Goal: Task Accomplishment & Management: Use online tool/utility

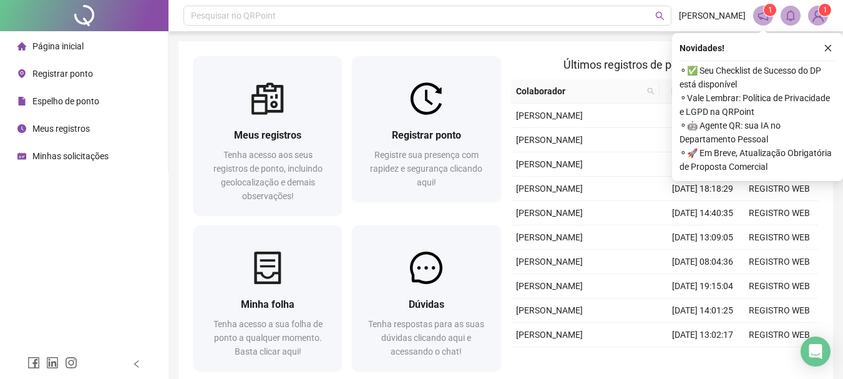
drag, startPoint x: 825, startPoint y: 49, endPoint x: 806, endPoint y: 57, distance: 21.2
click at [825, 48] on icon "close" at bounding box center [828, 48] width 9 height 9
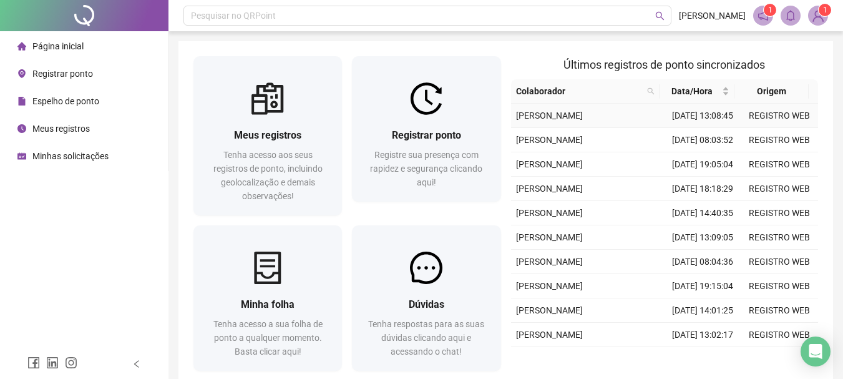
click at [728, 128] on td "[DATE] 13:08:45" at bounding box center [703, 116] width 77 height 24
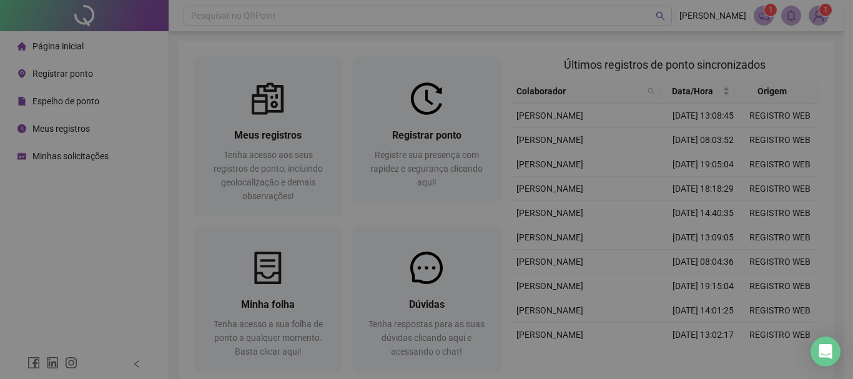
type input "**********"
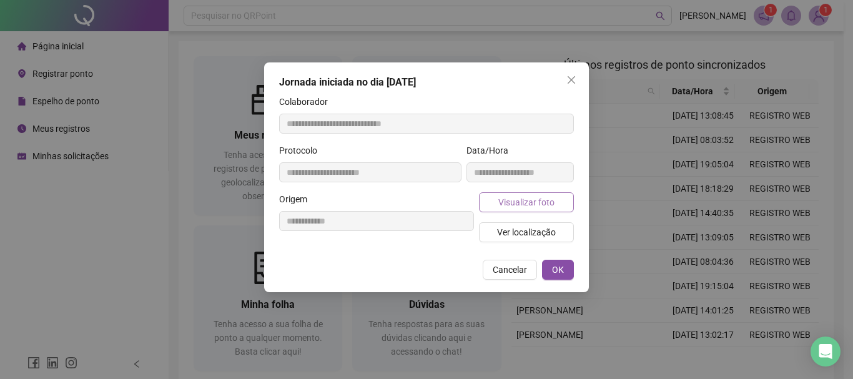
click at [549, 196] on span "Visualizar foto" at bounding box center [526, 202] width 56 height 14
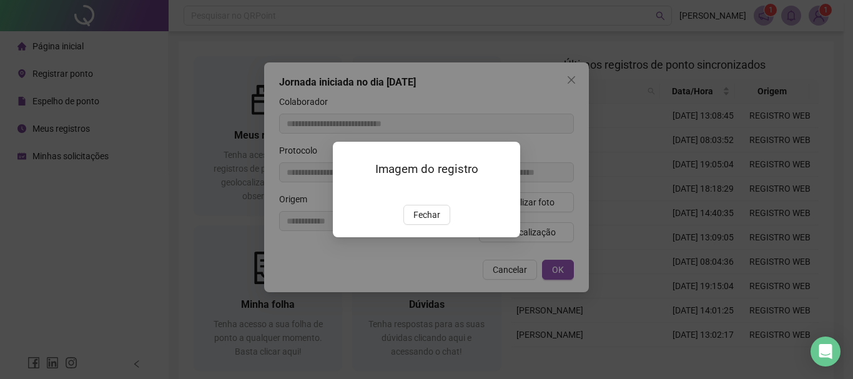
click at [435, 222] on span "Fechar" at bounding box center [426, 215] width 27 height 14
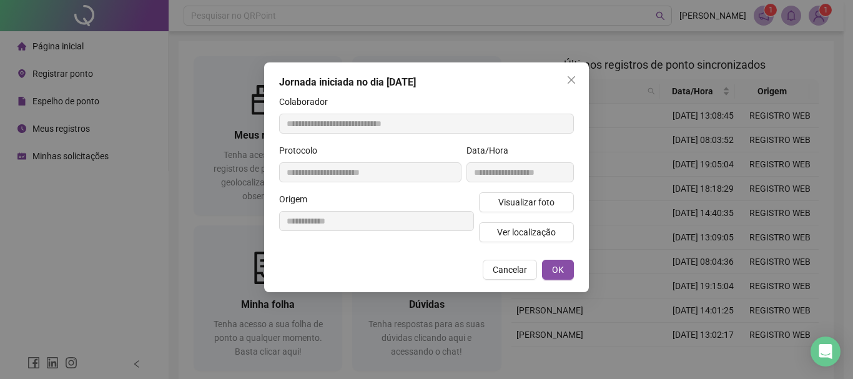
click at [519, 268] on span "Cancelar" at bounding box center [510, 270] width 34 height 14
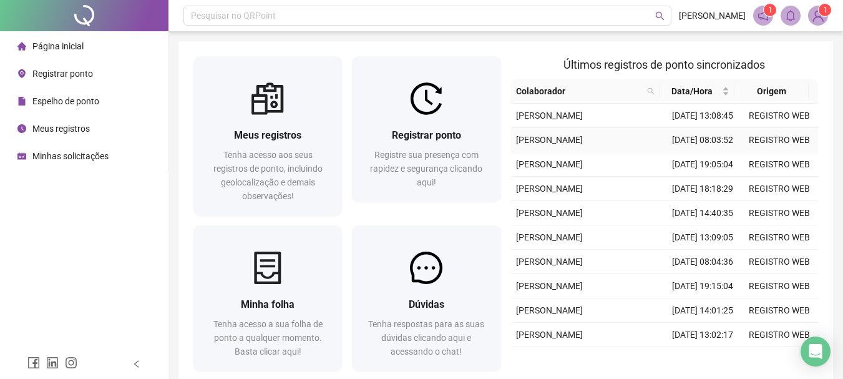
click at [679, 152] on td "[DATE] 08:03:52" at bounding box center [703, 140] width 77 height 24
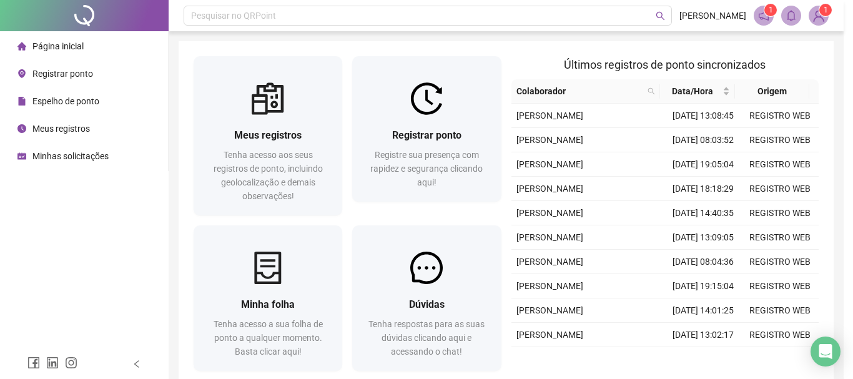
type input "**********"
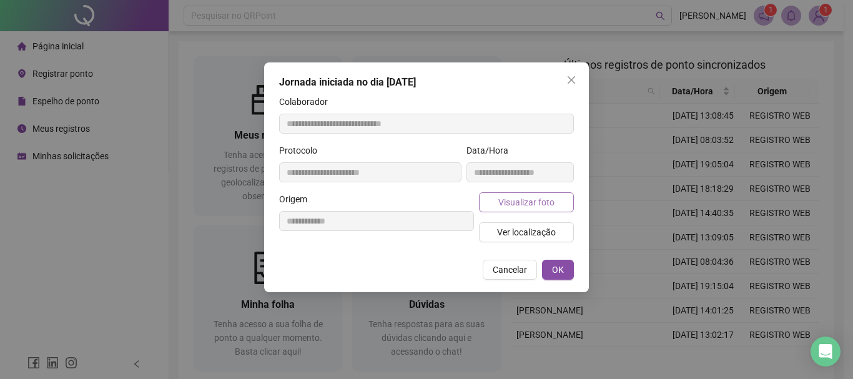
click at [514, 202] on span "Visualizar foto" at bounding box center [526, 202] width 56 height 14
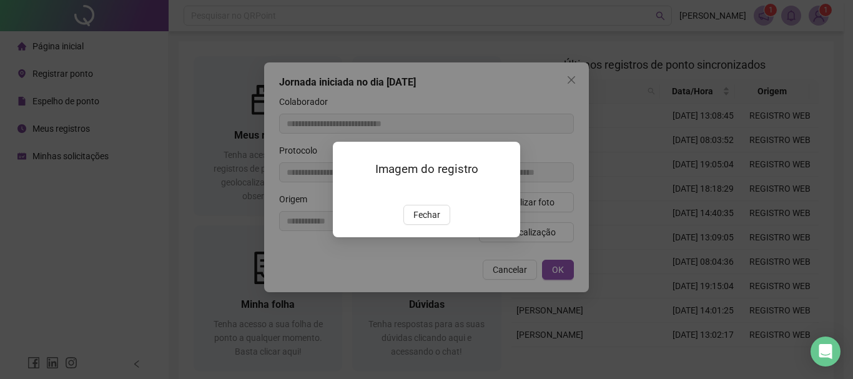
click at [433, 237] on div "Imagem do registro Fechar" at bounding box center [426, 190] width 187 height 96
drag, startPoint x: 416, startPoint y: 244, endPoint x: 468, endPoint y: 276, distance: 60.3
click at [416, 225] on button "Fechar" at bounding box center [426, 215] width 47 height 20
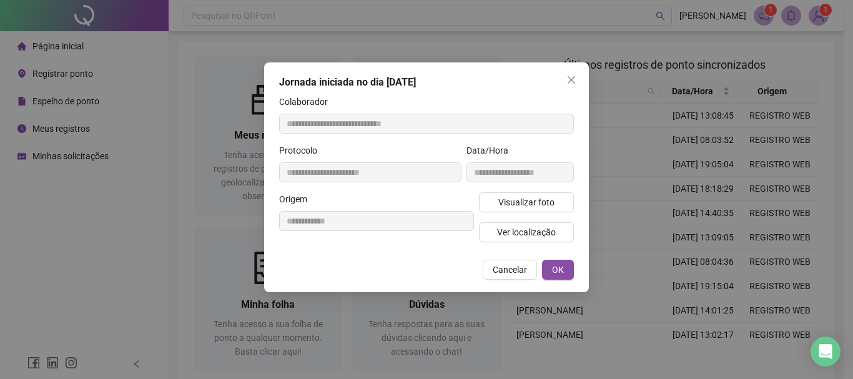
click at [495, 276] on span "Cancelar" at bounding box center [510, 270] width 34 height 14
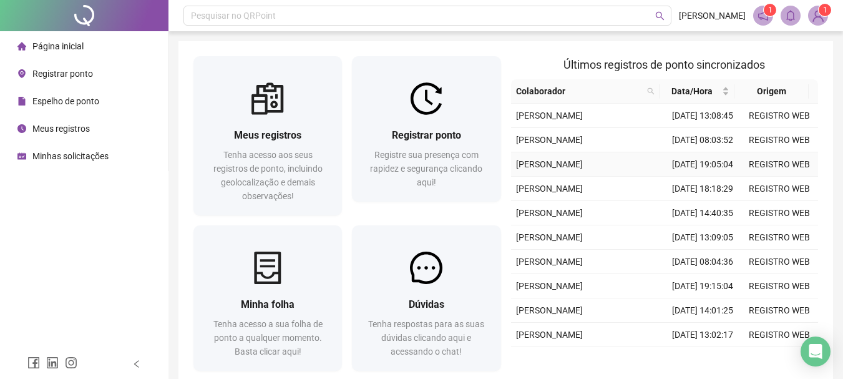
click at [583, 169] on span "[PERSON_NAME]" at bounding box center [549, 164] width 67 height 10
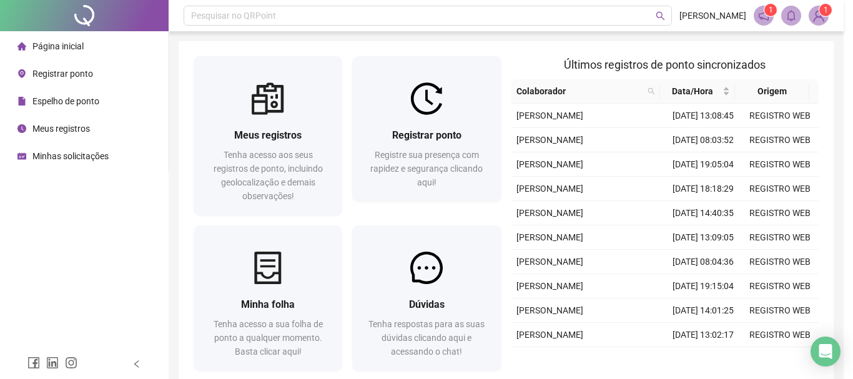
type input "**********"
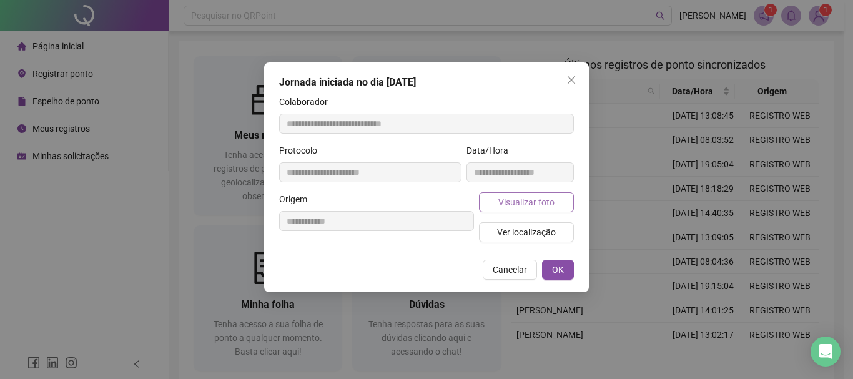
click at [516, 201] on span "Visualizar foto" at bounding box center [526, 202] width 56 height 14
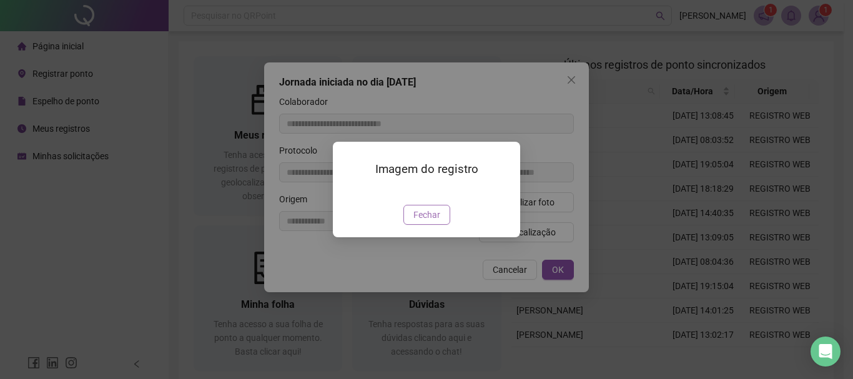
click at [431, 222] on span "Fechar" at bounding box center [426, 215] width 27 height 14
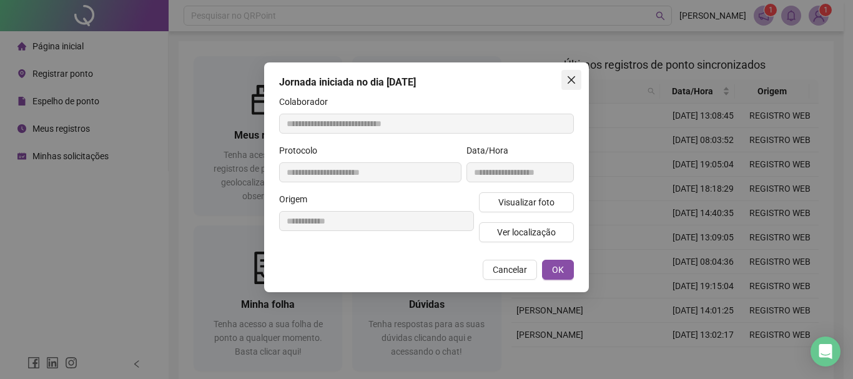
click at [570, 81] on icon "close" at bounding box center [570, 79] width 7 height 7
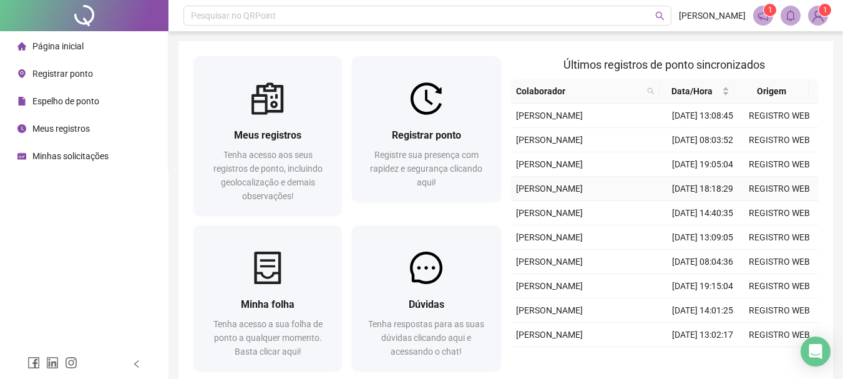
click at [583, 194] on span "[PERSON_NAME]" at bounding box center [549, 189] width 67 height 10
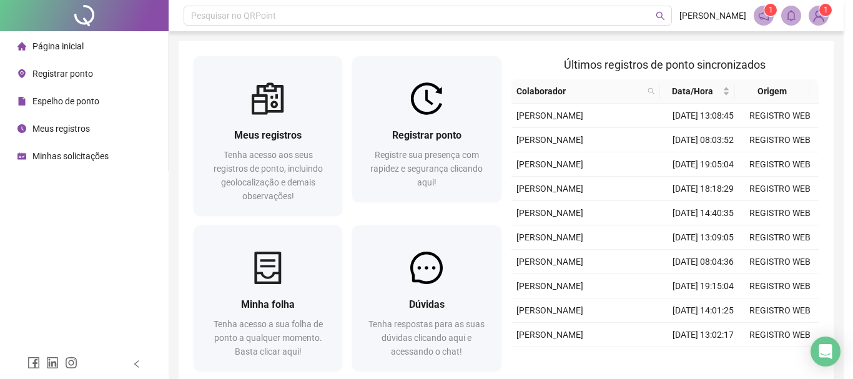
type input "**********"
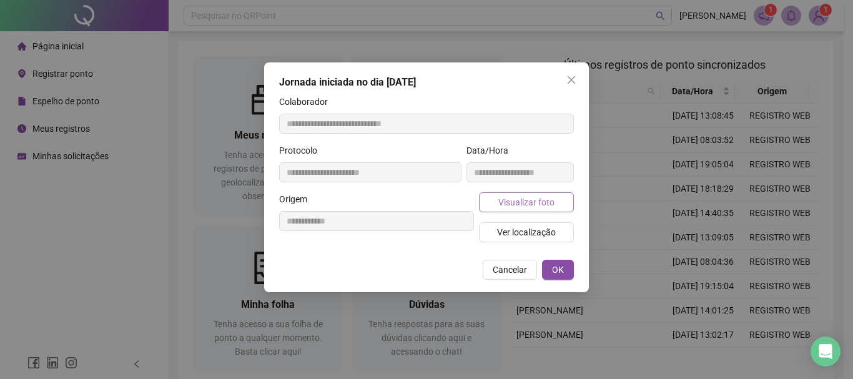
click at [540, 207] on span "Visualizar foto" at bounding box center [526, 202] width 56 height 14
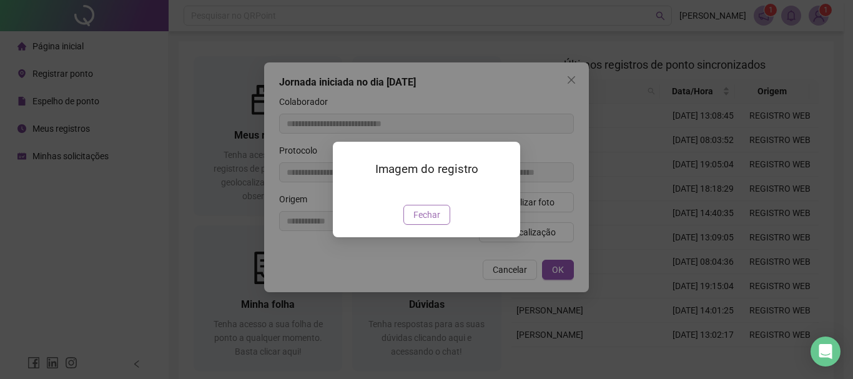
click at [423, 225] on button "Fechar" at bounding box center [426, 215] width 47 height 20
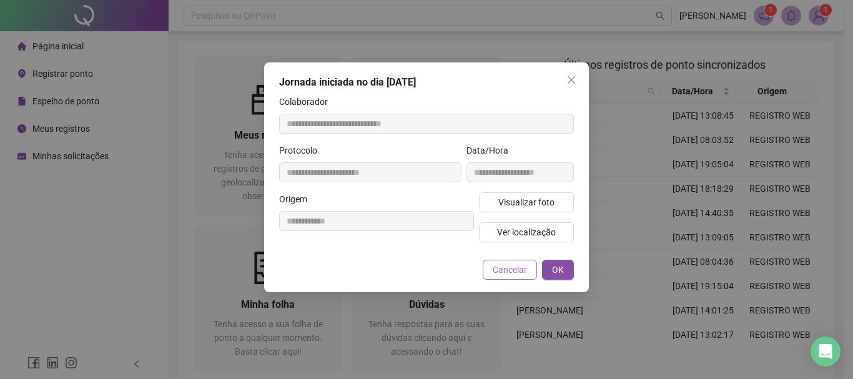
click at [507, 266] on span "Cancelar" at bounding box center [510, 270] width 34 height 14
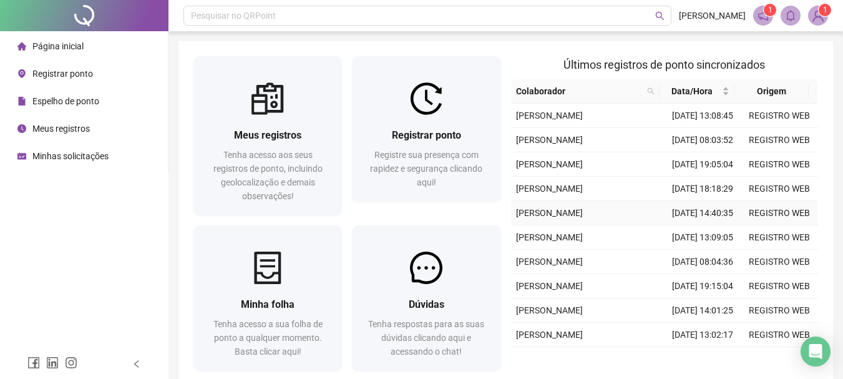
click at [700, 225] on td "[DATE] 14:40:35" at bounding box center [703, 213] width 77 height 24
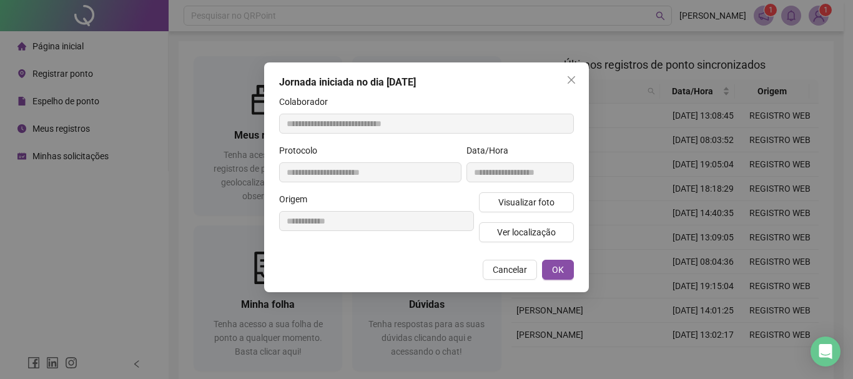
type input "**********"
click at [523, 198] on span "Visualizar foto" at bounding box center [526, 202] width 56 height 14
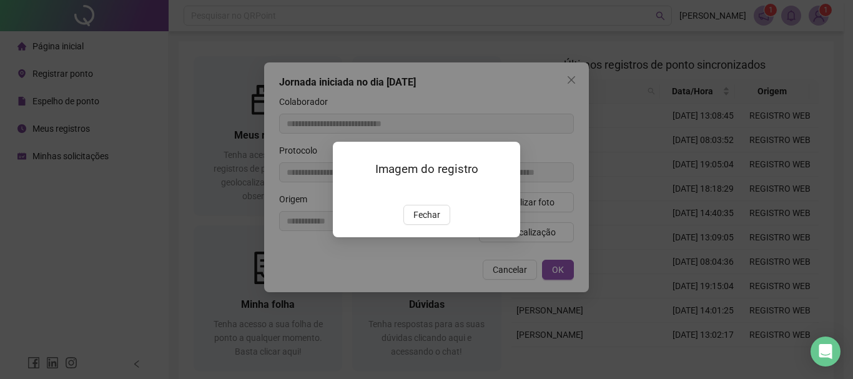
click at [438, 222] on span "Fechar" at bounding box center [426, 215] width 27 height 14
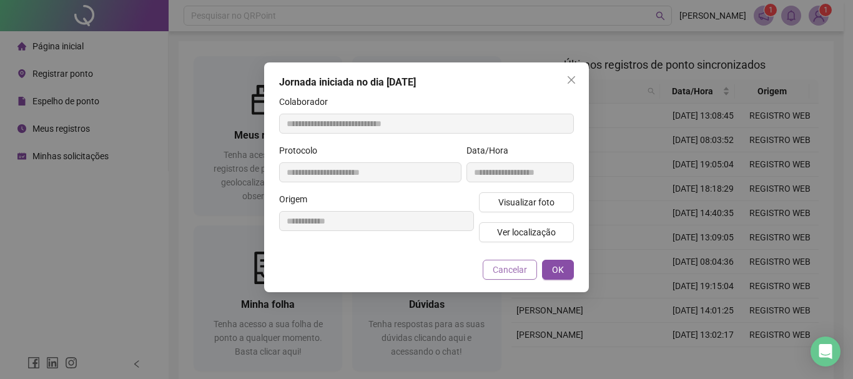
click at [507, 273] on span "Cancelar" at bounding box center [510, 270] width 34 height 14
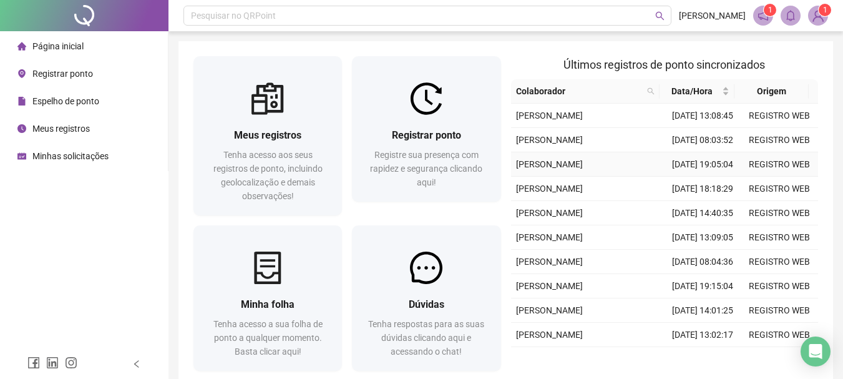
click at [690, 177] on td "[DATE] 19:05:04" at bounding box center [703, 164] width 77 height 24
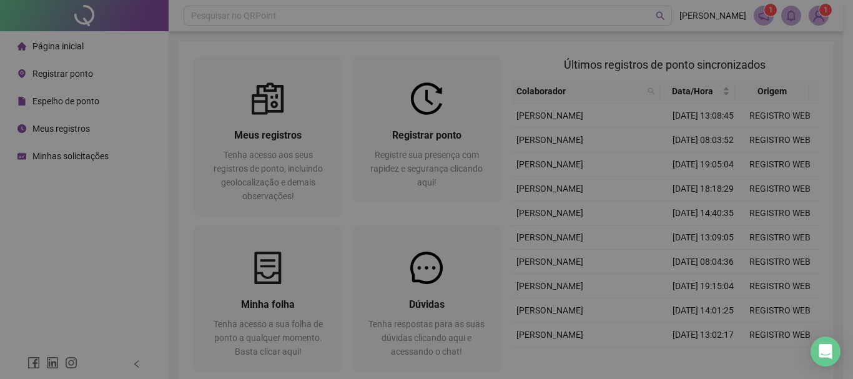
type input "**********"
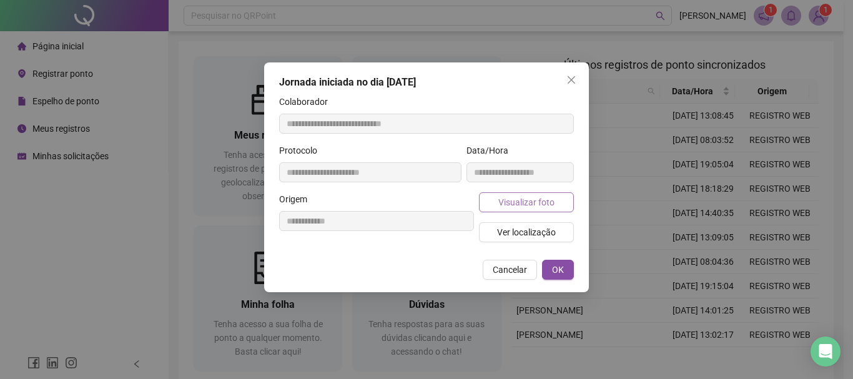
click at [532, 195] on button "Visualizar foto" at bounding box center [526, 202] width 95 height 20
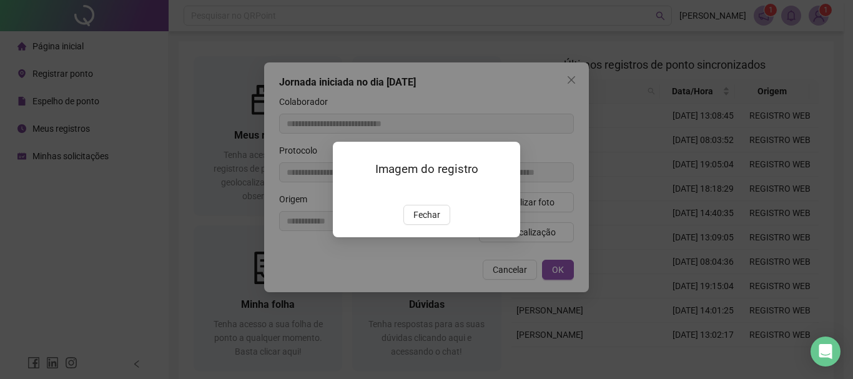
drag, startPoint x: 427, startPoint y: 255, endPoint x: 501, endPoint y: 267, distance: 75.3
click at [427, 222] on span "Fechar" at bounding box center [426, 215] width 27 height 14
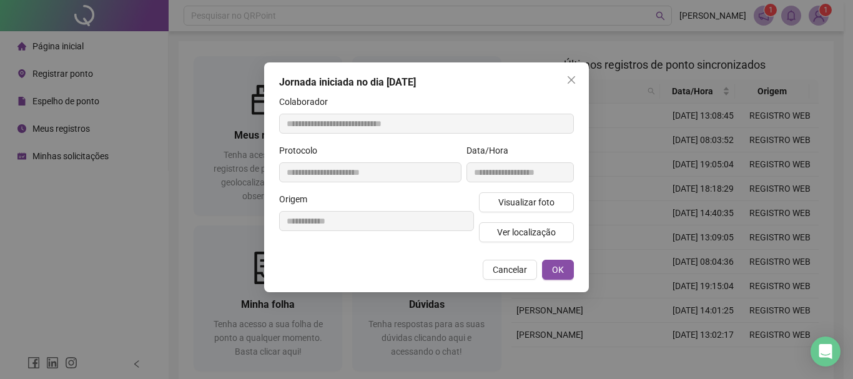
click at [503, 268] on span "Cancelar" at bounding box center [510, 270] width 34 height 14
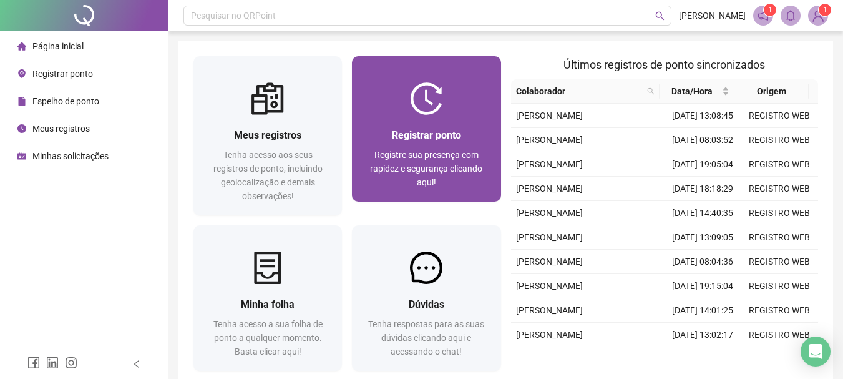
click at [443, 179] on div "Registre sua presença com rapidez e segurança clicando aqui!" at bounding box center [426, 168] width 119 height 41
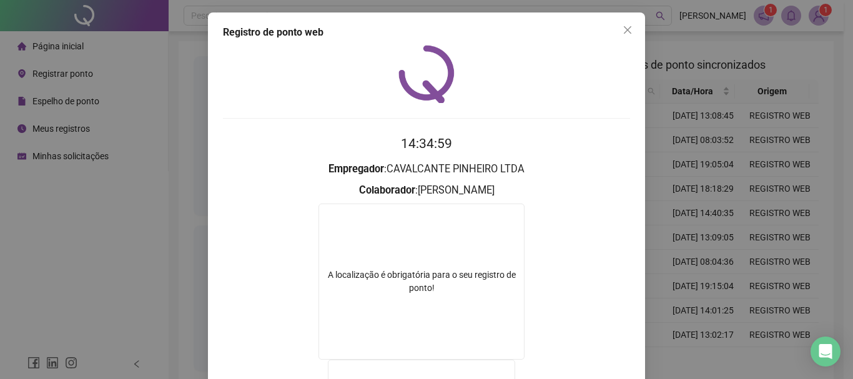
drag, startPoint x: 623, startPoint y: 31, endPoint x: 545, endPoint y: 160, distance: 150.4
click at [623, 31] on icon "close" at bounding box center [627, 30] width 10 height 10
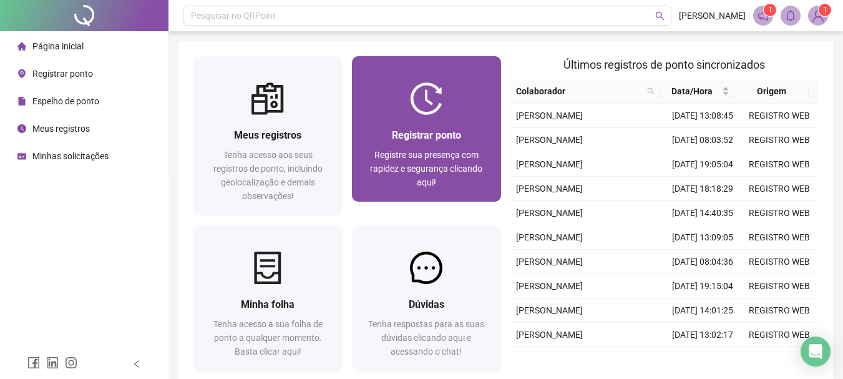
click at [476, 144] on div "Registrar ponto Registre sua presença com rapidez e segurança clicando aqui!" at bounding box center [426, 158] width 119 height 62
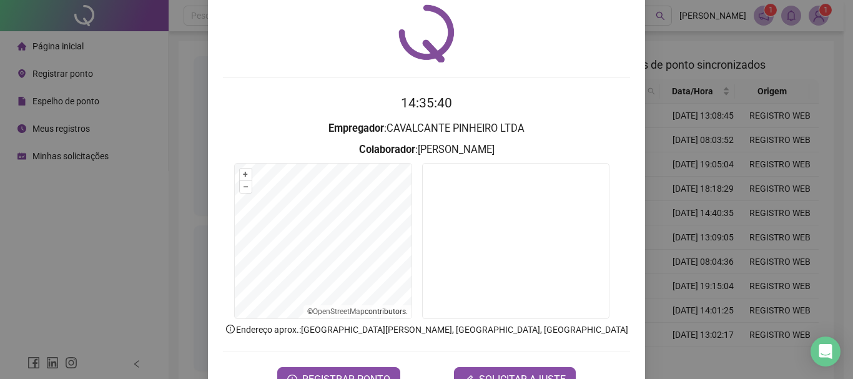
scroll to position [62, 0]
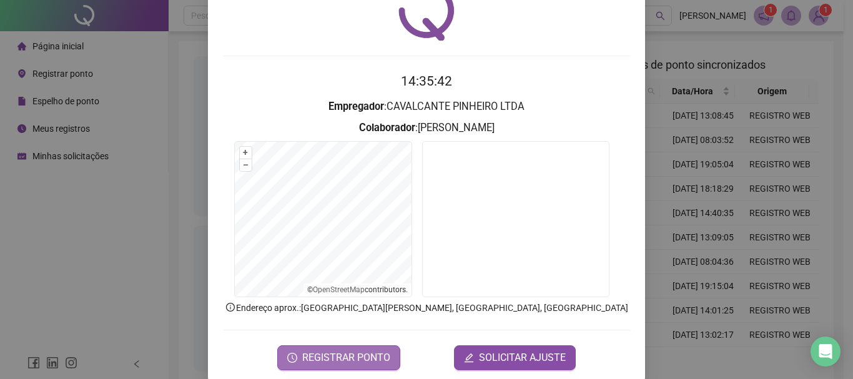
click at [330, 355] on span "REGISTRAR PONTO" at bounding box center [346, 357] width 88 height 15
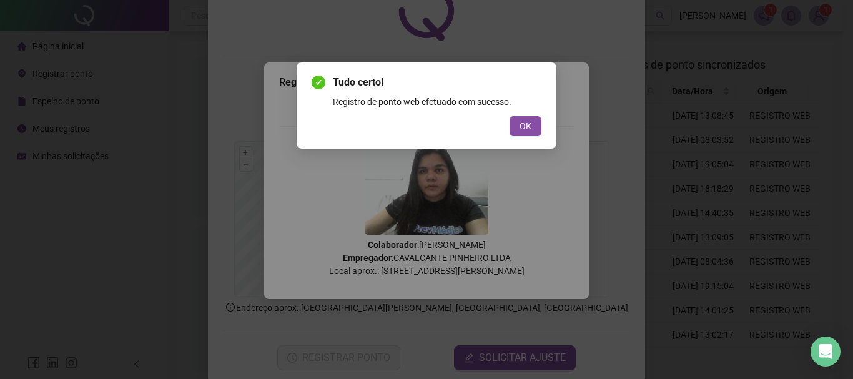
click at [536, 119] on button "OK" at bounding box center [525, 126] width 32 height 20
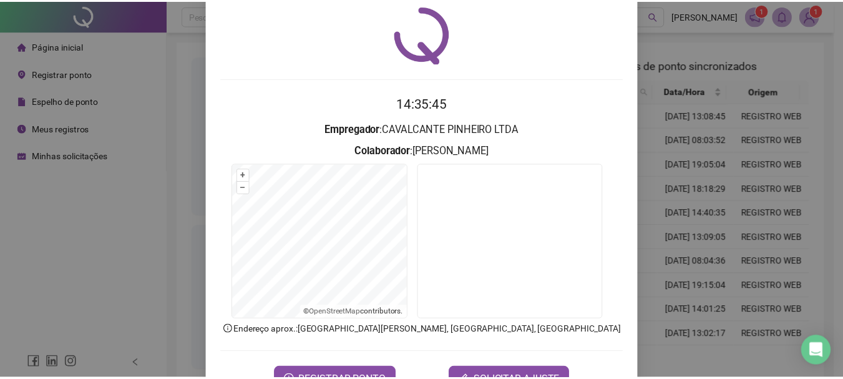
scroll to position [0, 0]
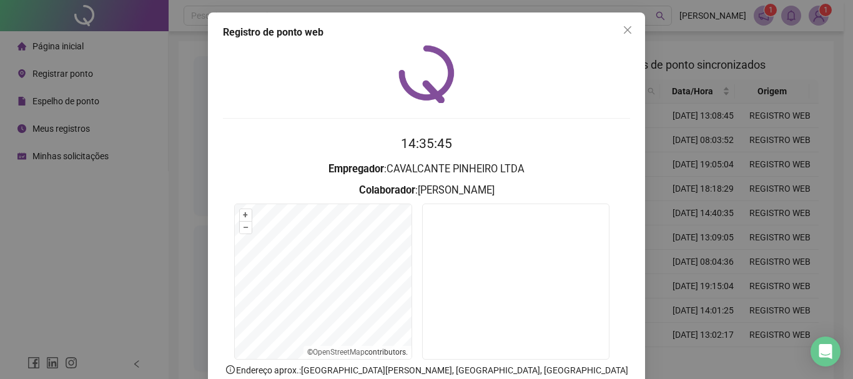
drag, startPoint x: 621, startPoint y: 29, endPoint x: 509, endPoint y: 28, distance: 111.8
click at [622, 28] on icon "close" at bounding box center [627, 30] width 10 height 10
